Goal: Register for event/course

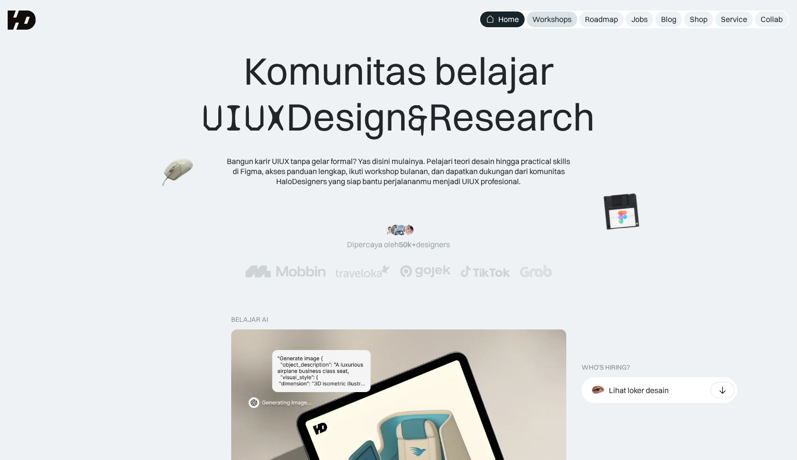
click at [553, 27] on link "Workshops" at bounding box center [551, 19] width 51 height 16
click at [554, 19] on div "Workshops" at bounding box center [551, 19] width 39 height 10
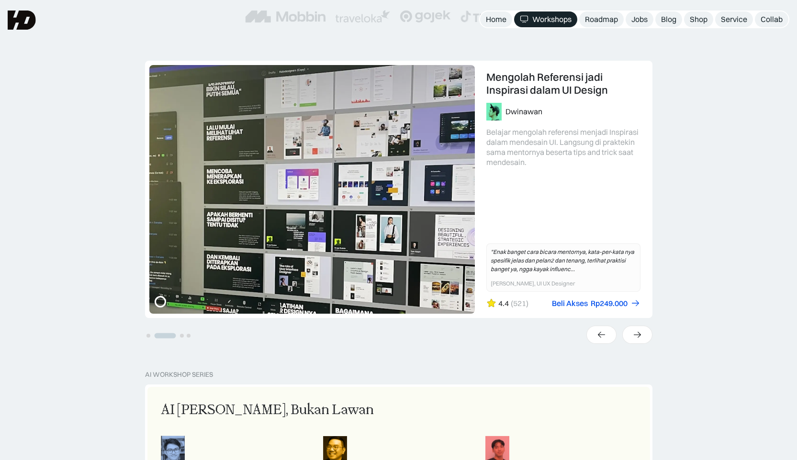
scroll to position [173, 0]
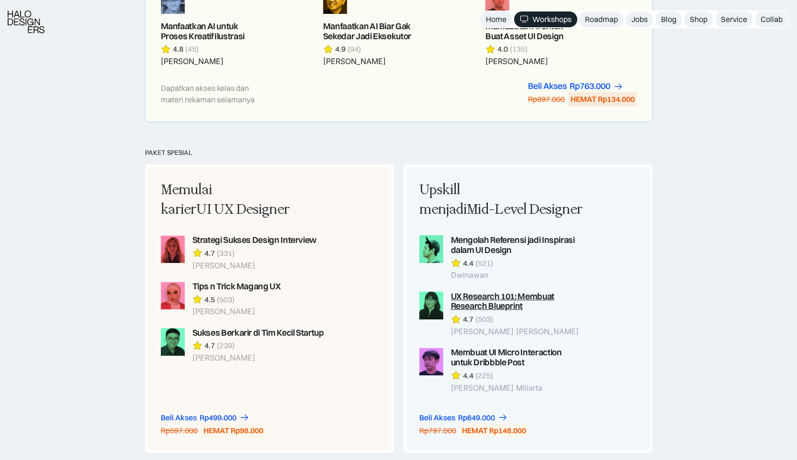
scroll to position [646, 0]
click at [484, 246] on div "Mengolah Referensi jadi Inspirasi dalam UI Design" at bounding box center [517, 245] width 133 height 20
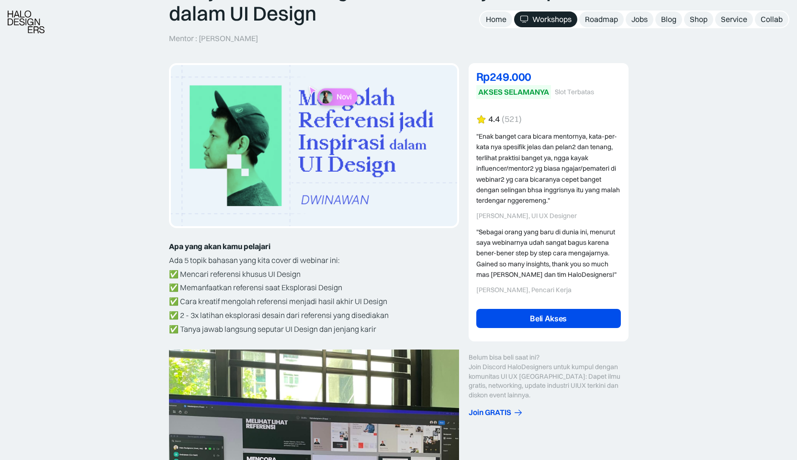
scroll to position [108, 0]
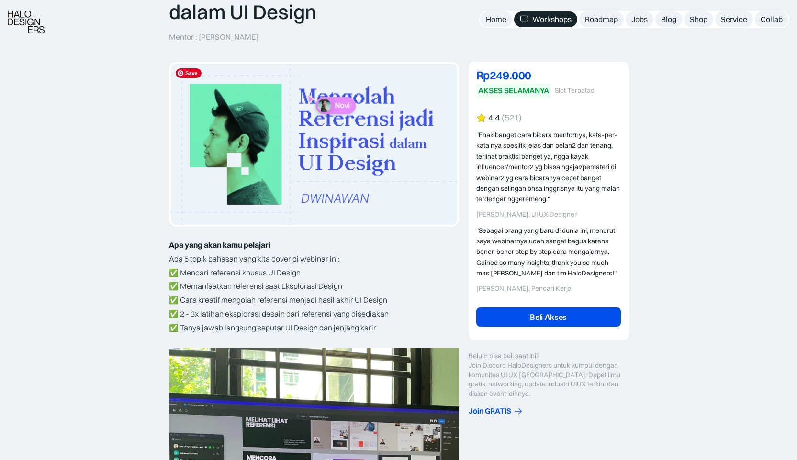
click at [375, 184] on img at bounding box center [314, 144] width 286 height 161
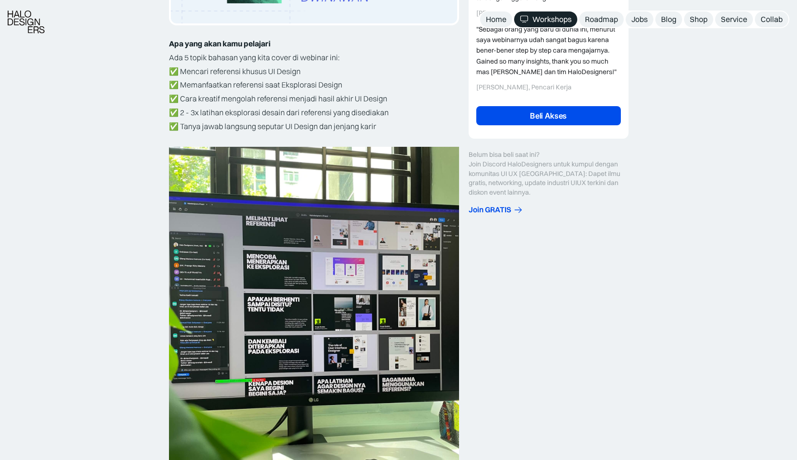
scroll to position [323, 0]
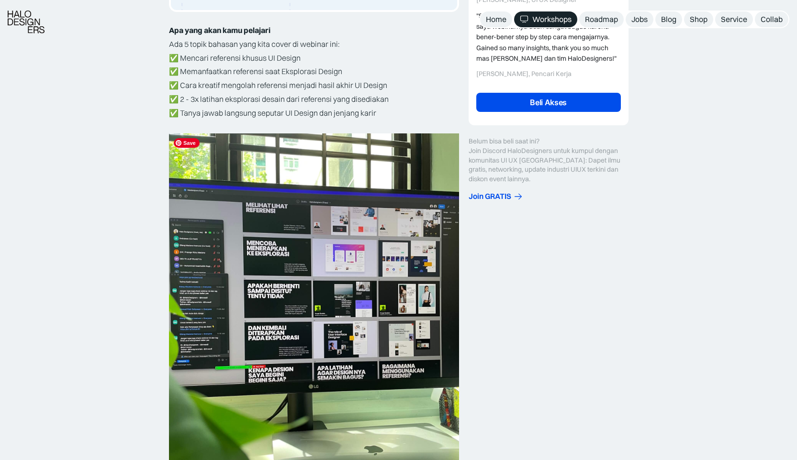
click at [333, 303] on img at bounding box center [314, 327] width 290 height 387
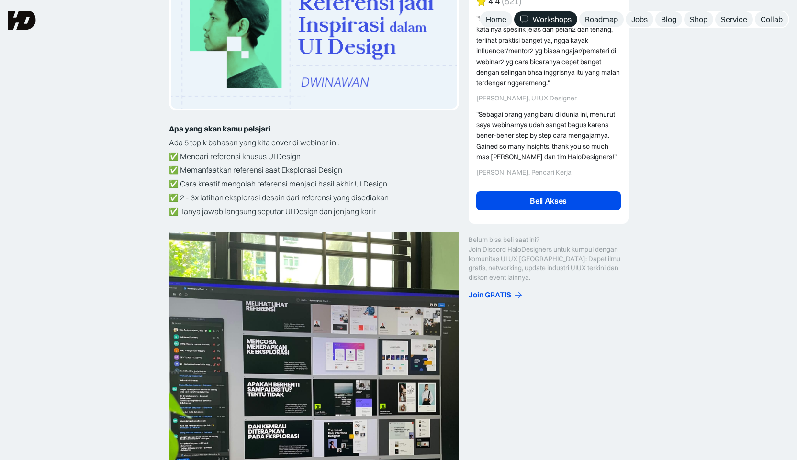
scroll to position [217, 0]
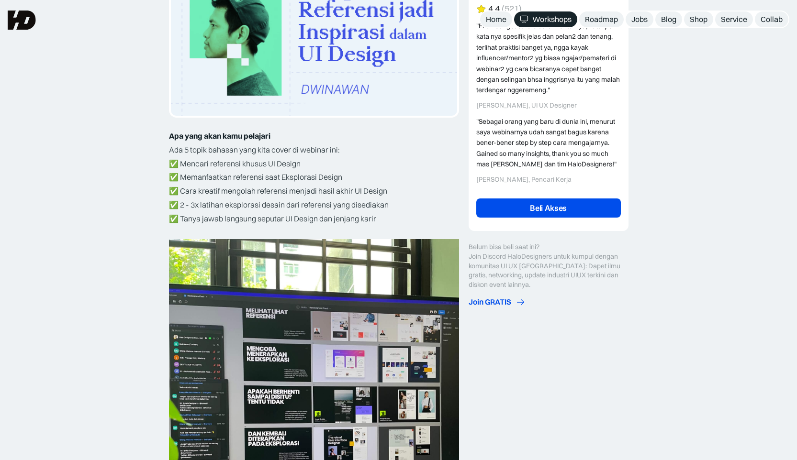
click at [504, 299] on div "Join GRATIS" at bounding box center [489, 302] width 43 height 10
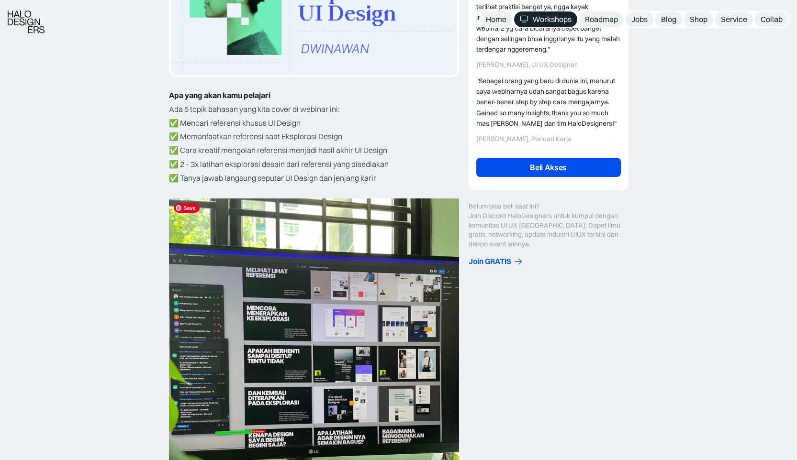
scroll to position [261, 0]
